Goal: Navigation & Orientation: Find specific page/section

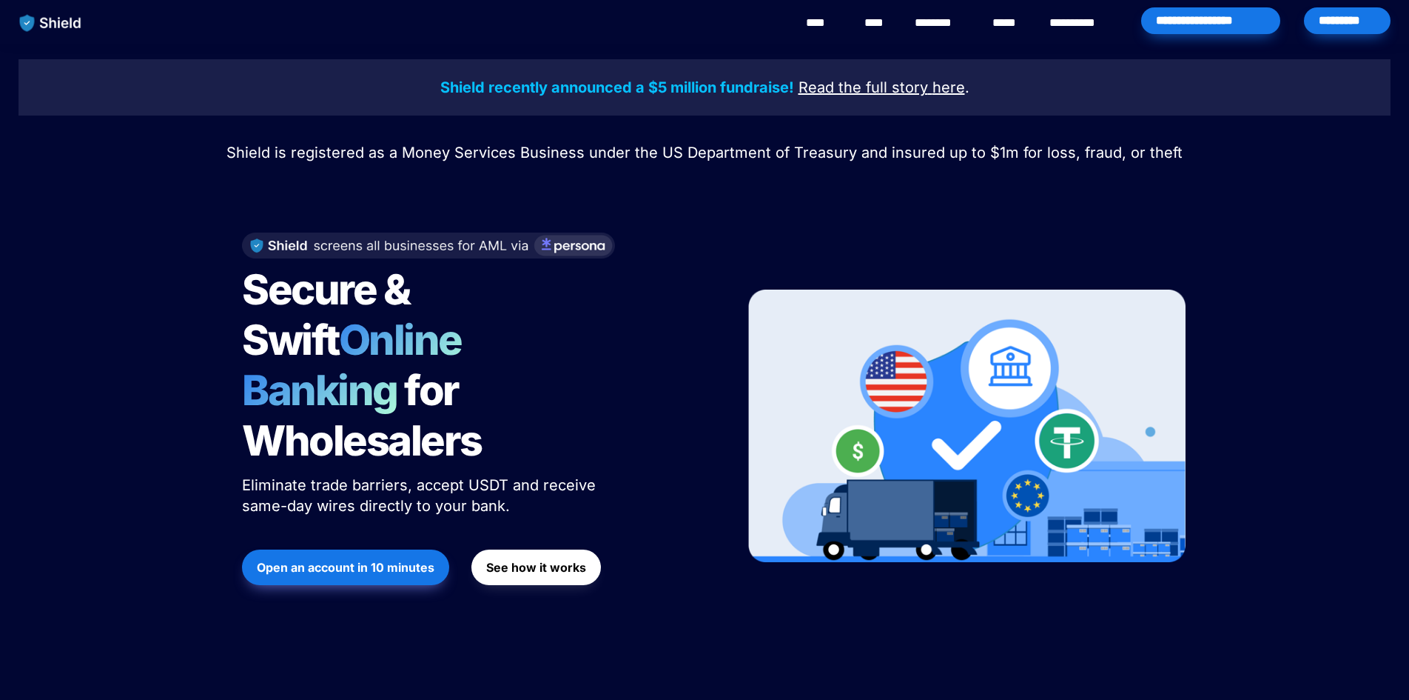
click at [945, 23] on link "********" at bounding box center [941, 23] width 53 height 18
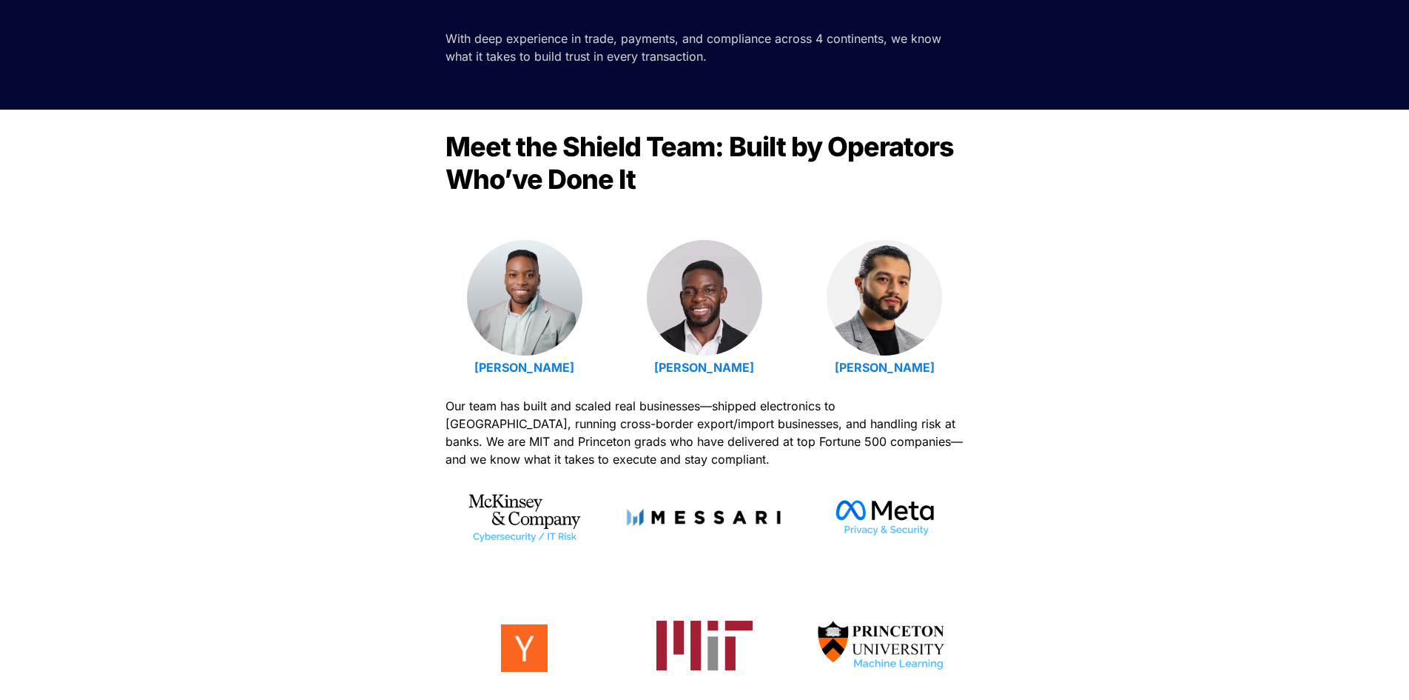
scroll to position [444, 0]
